Goal: Task Accomplishment & Management: Manage account settings

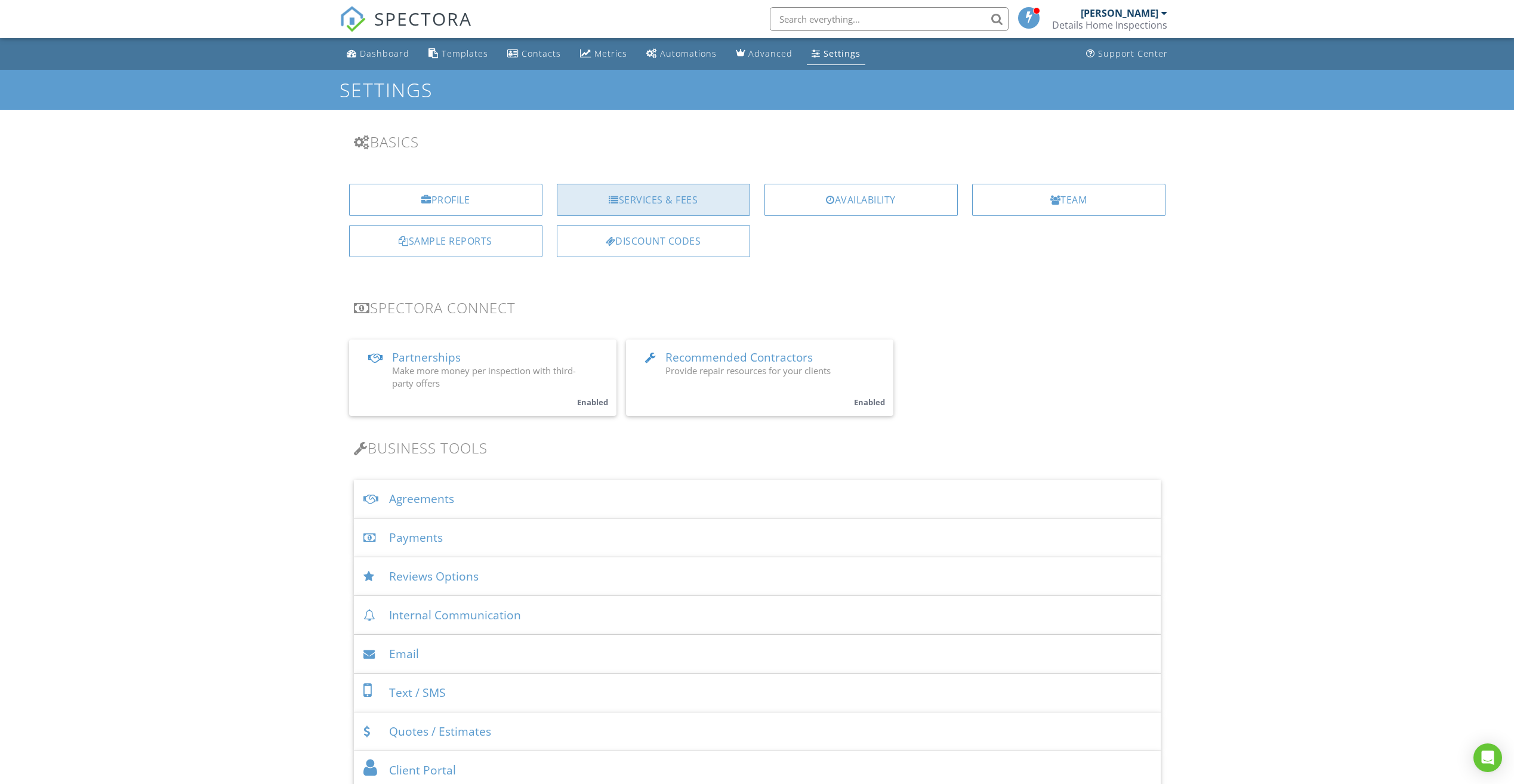
click at [624, 194] on div "Services & Fees" at bounding box center [653, 199] width 193 height 32
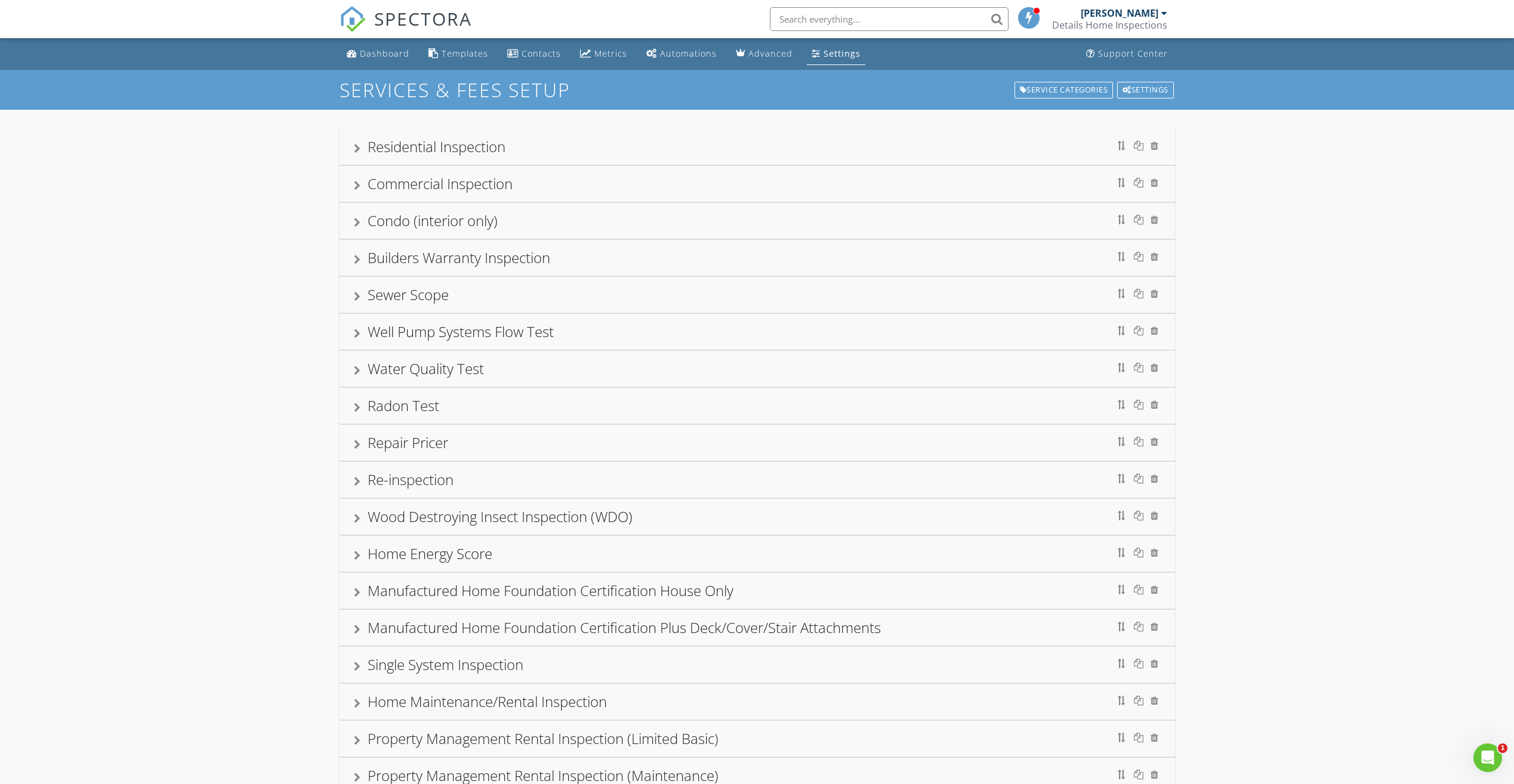
click at [359, 261] on div at bounding box center [357, 259] width 6 height 9
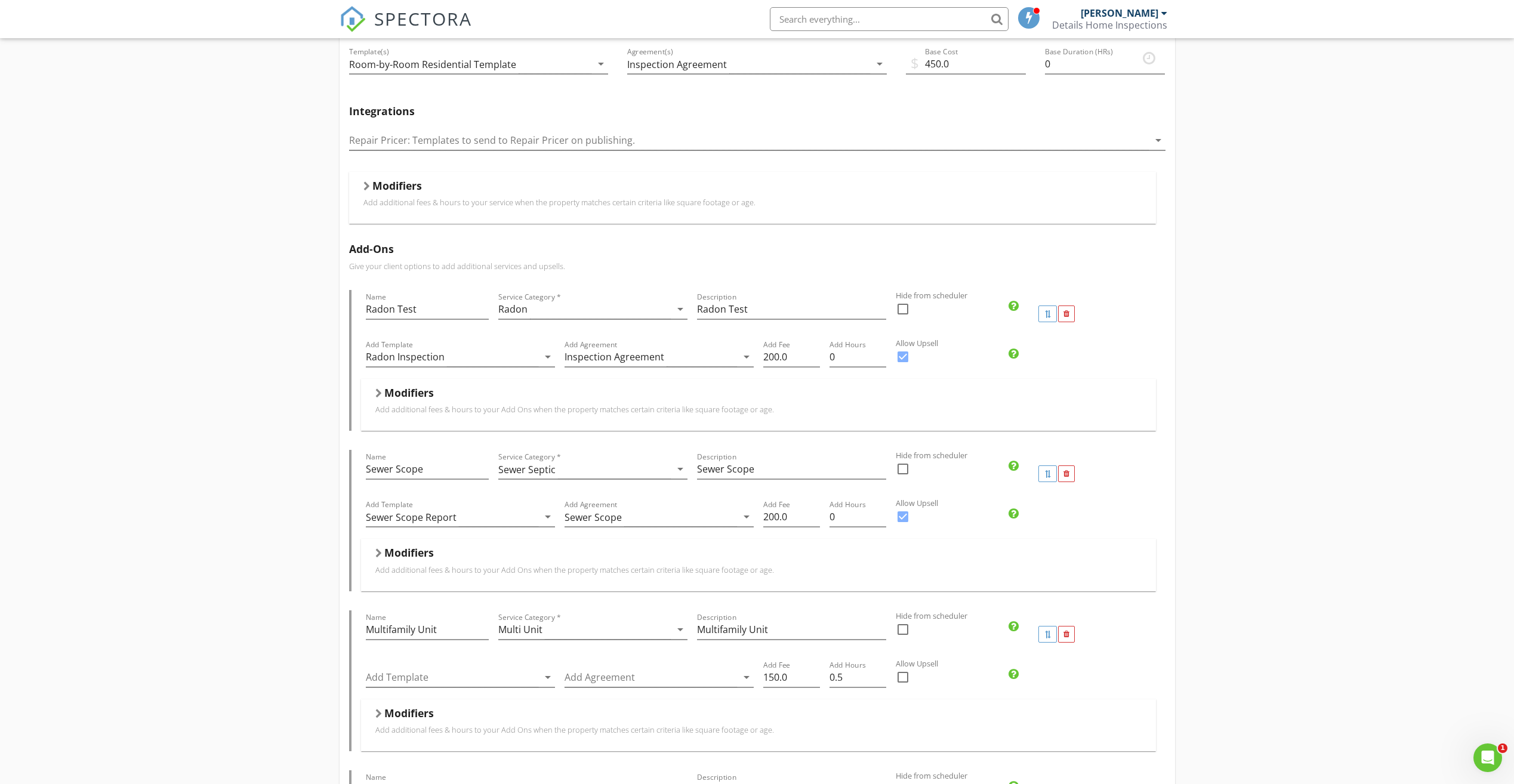
scroll to position [299, 0]
click at [400, 198] on div "Modifiers" at bounding box center [753, 191] width 778 height 18
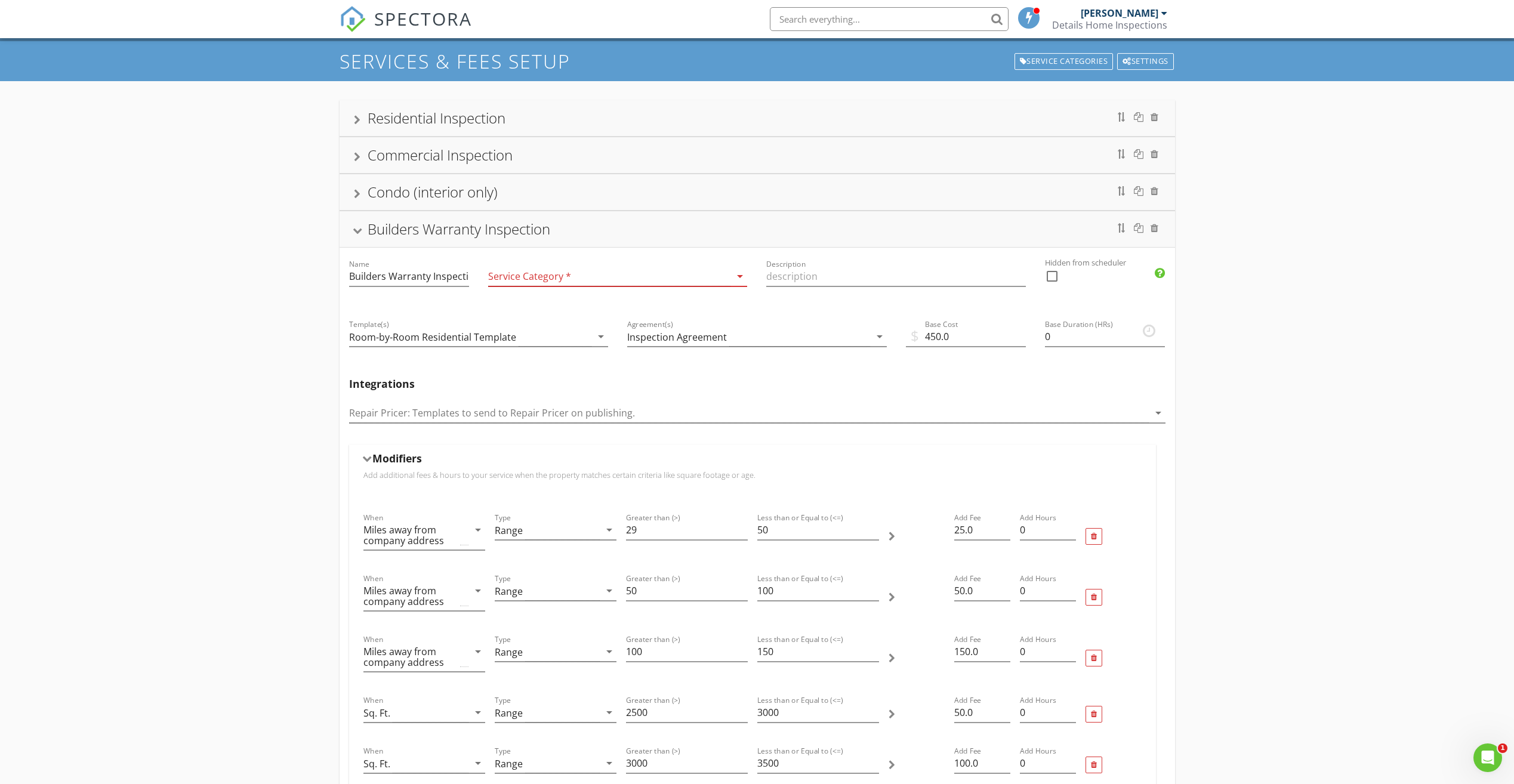
scroll to position [0, 0]
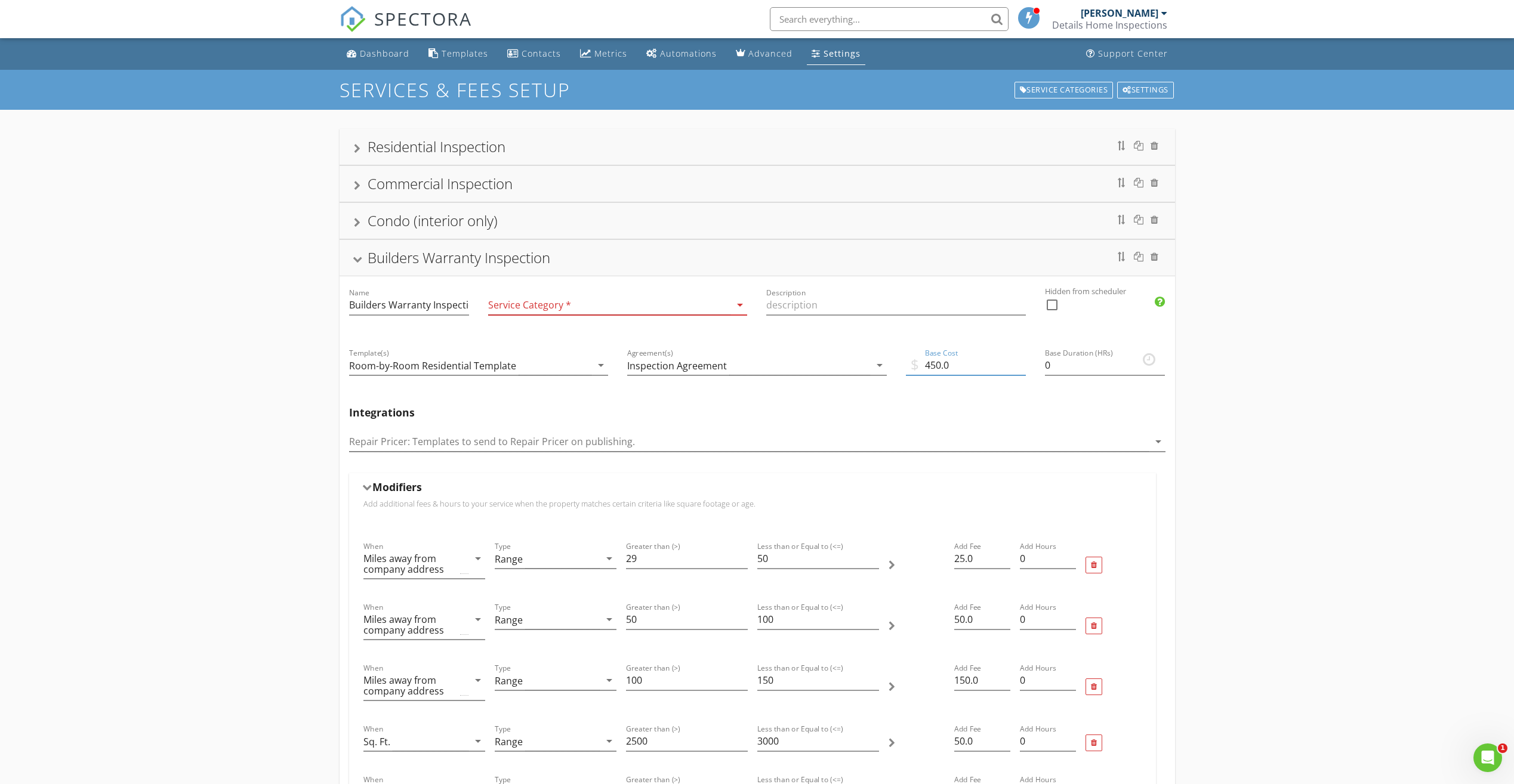
click at [939, 365] on input "450.0" at bounding box center [966, 365] width 120 height 20
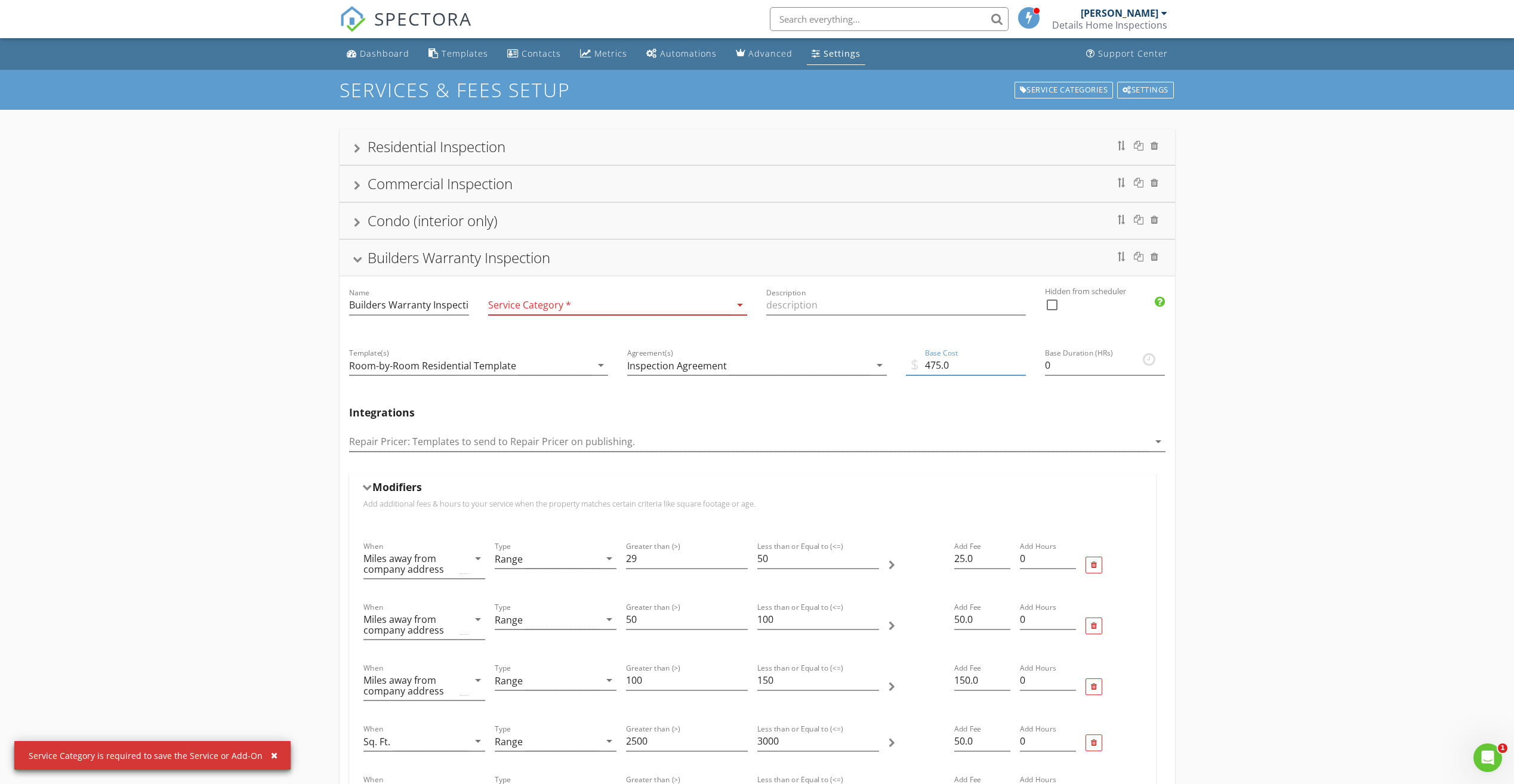
type input "475.0"
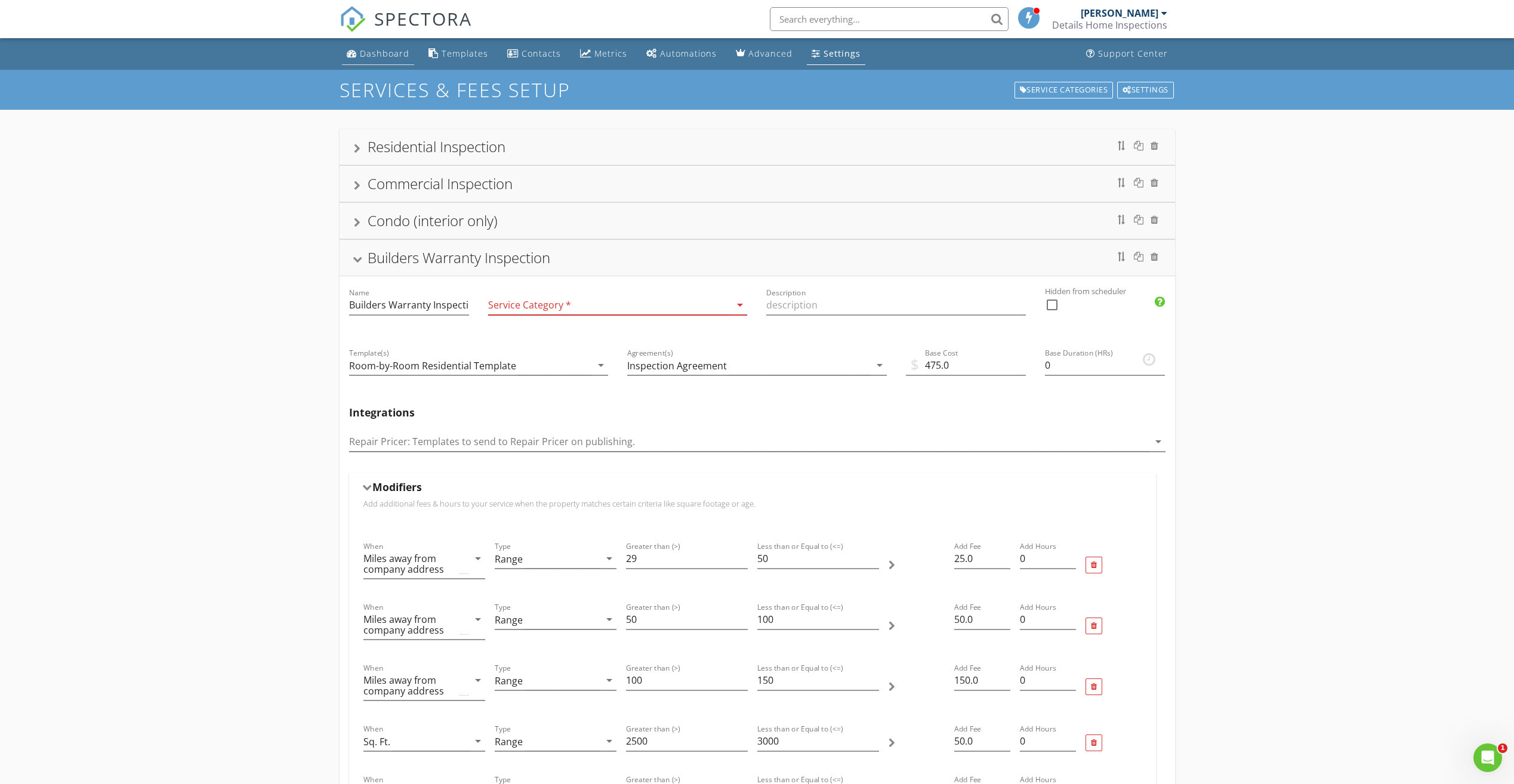
click at [383, 54] on div "Dashboard" at bounding box center [384, 54] width 49 height 11
